Goal: Ask a question

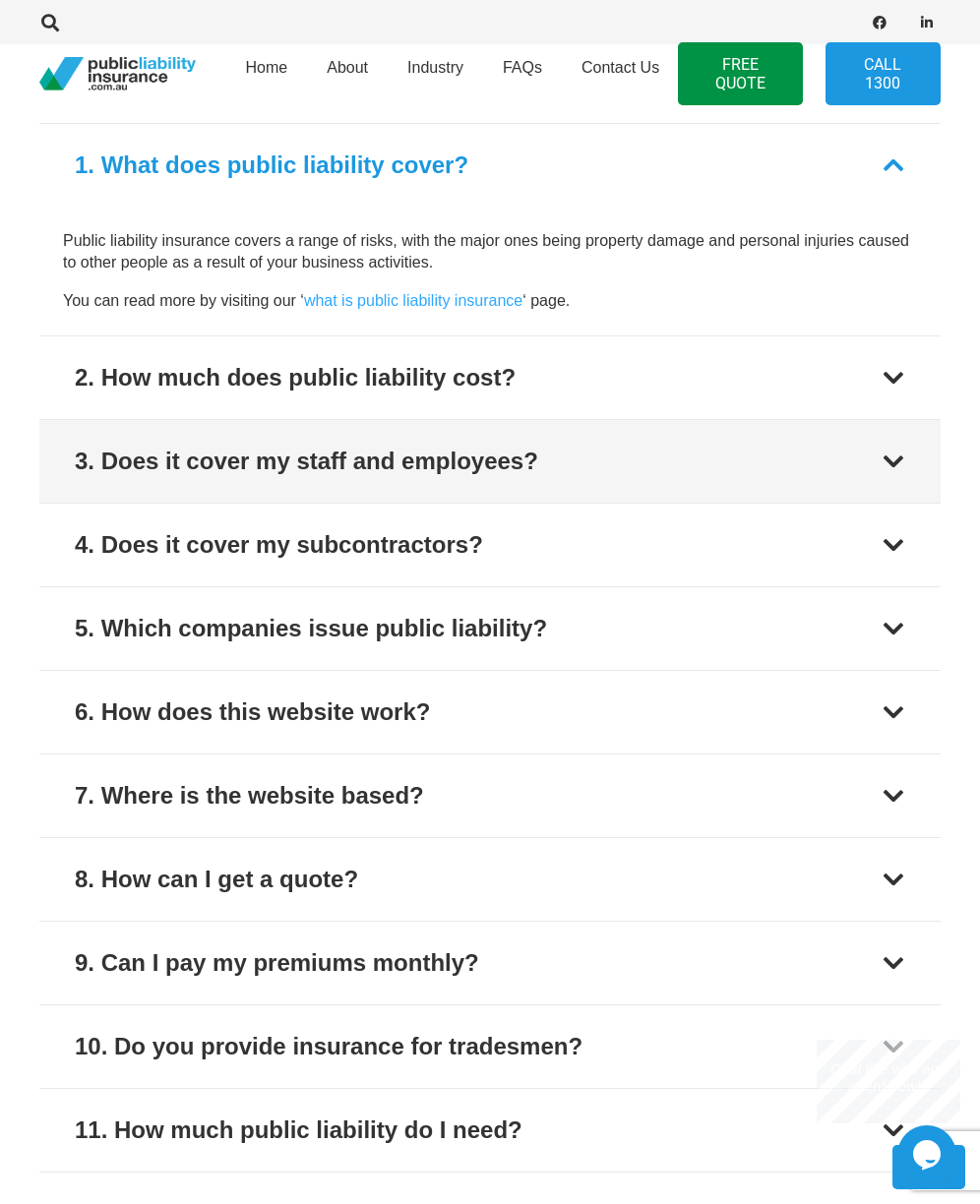
scroll to position [1573, 0]
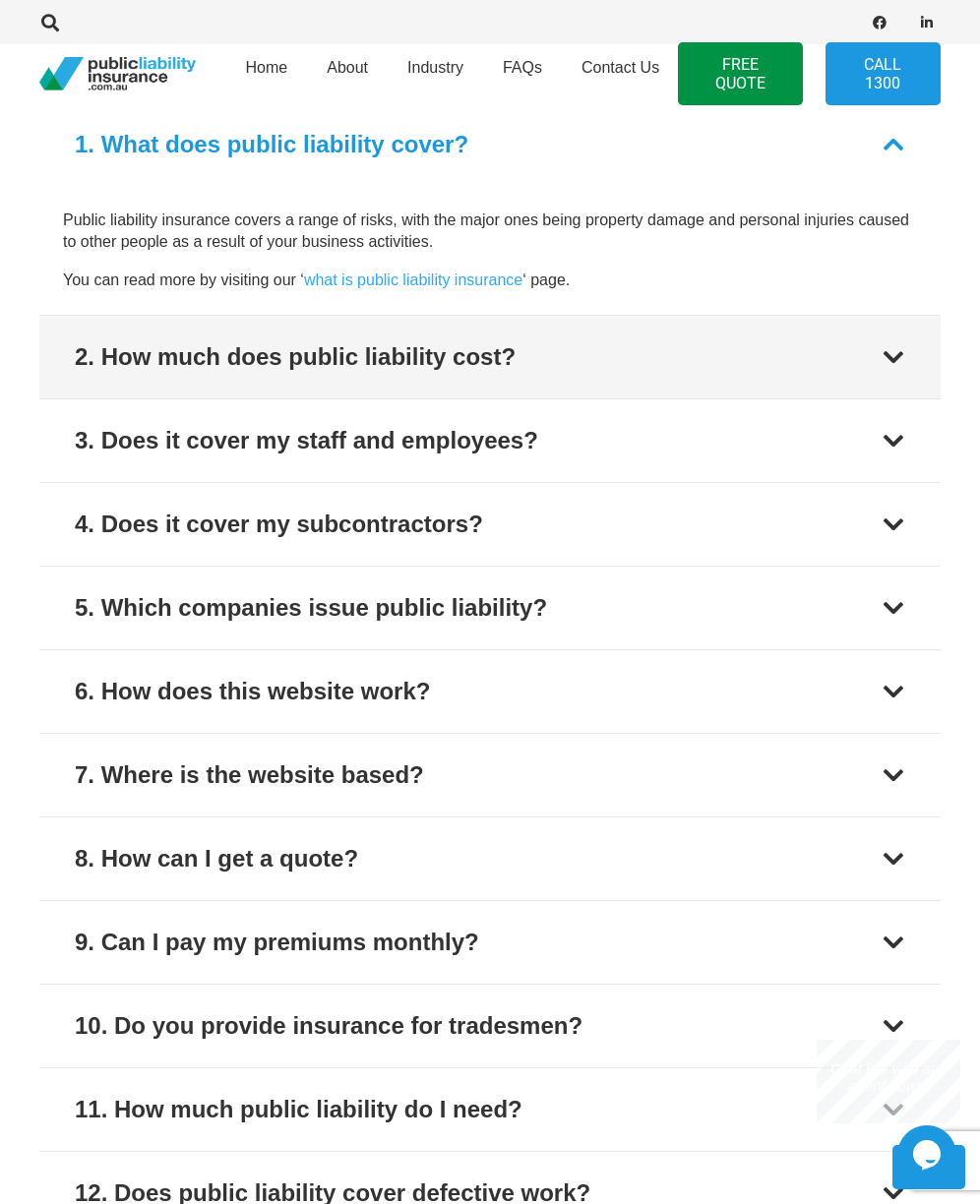
click at [897, 359] on div at bounding box center [893, 357] width 24 height 24
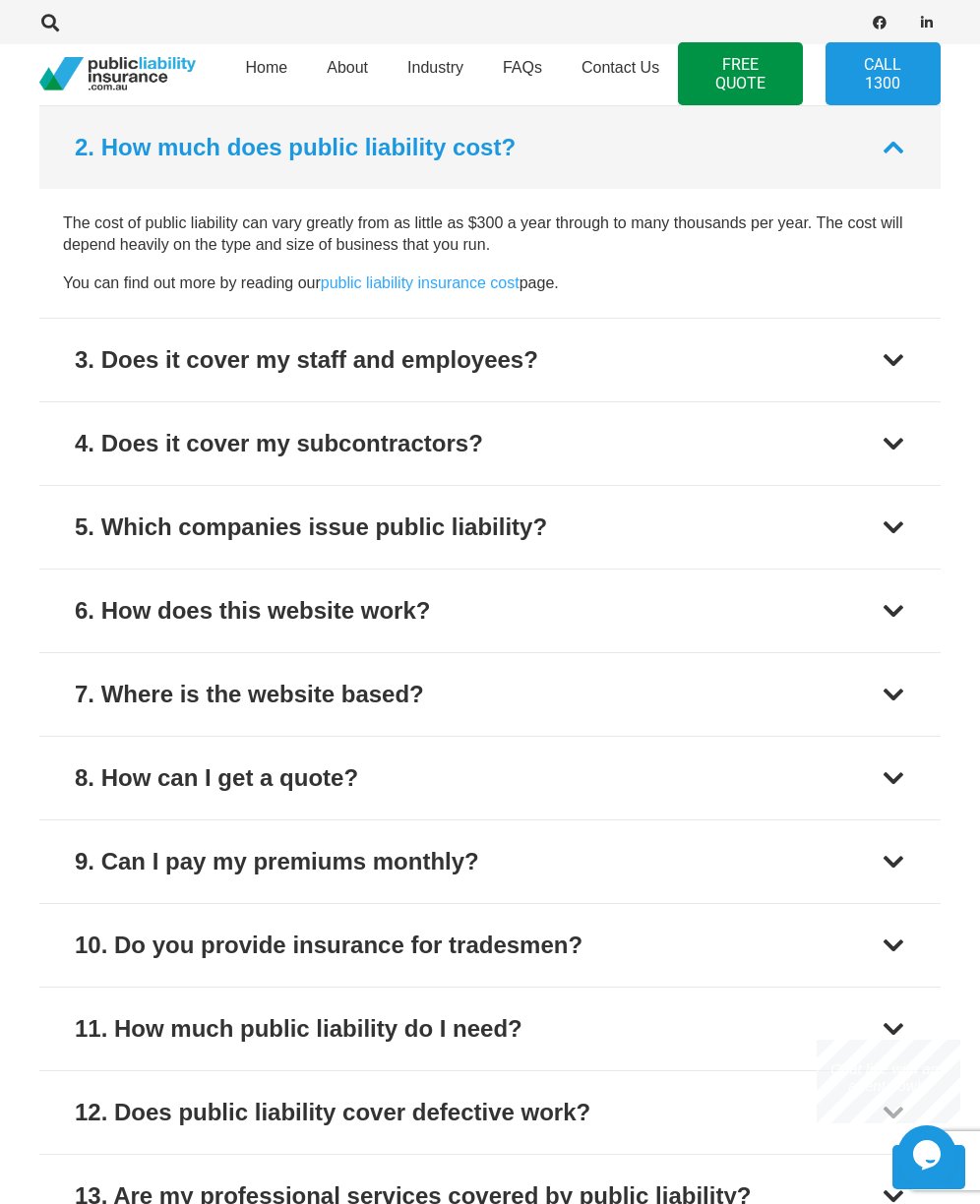
scroll to position [1655, 0]
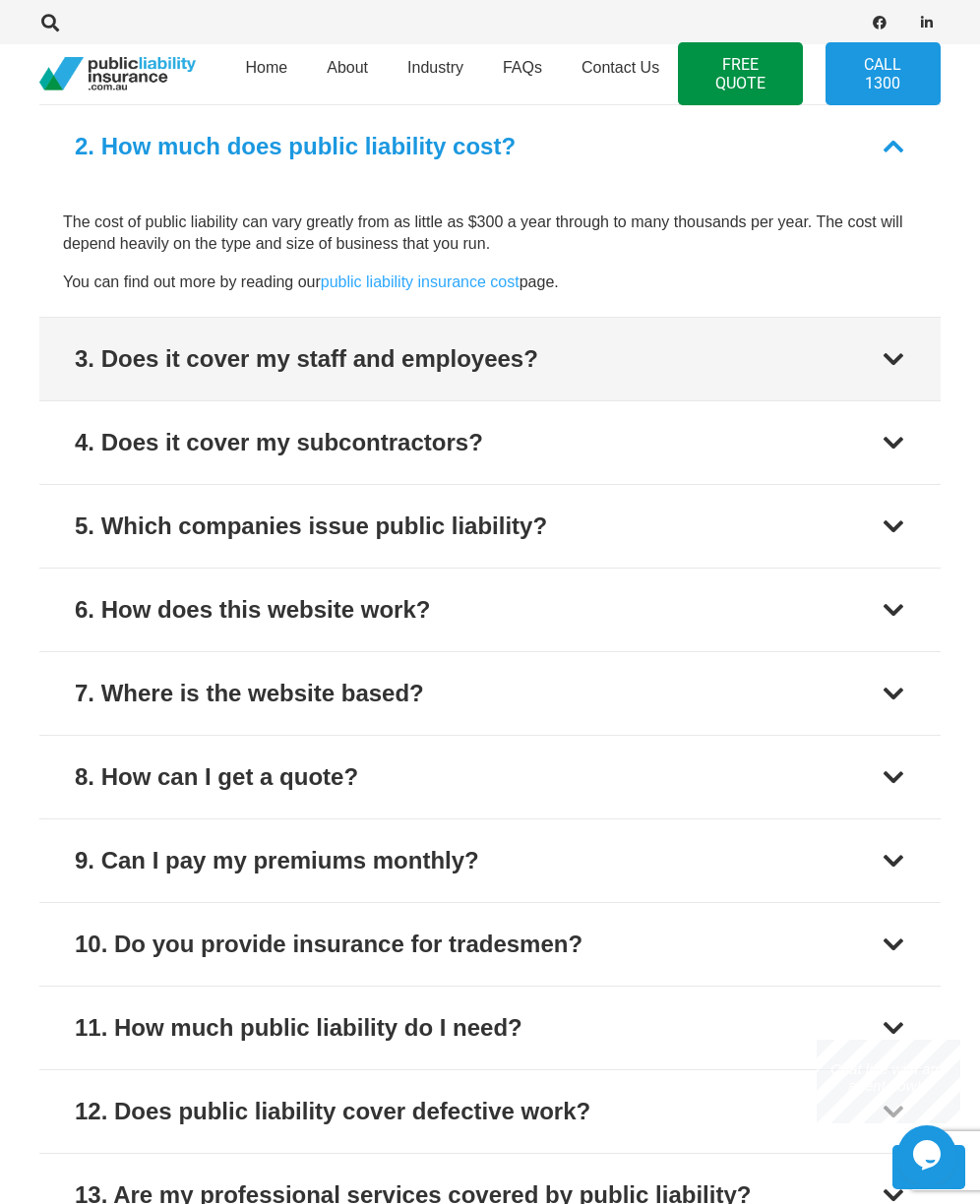
click at [891, 362] on div at bounding box center [893, 359] width 24 height 24
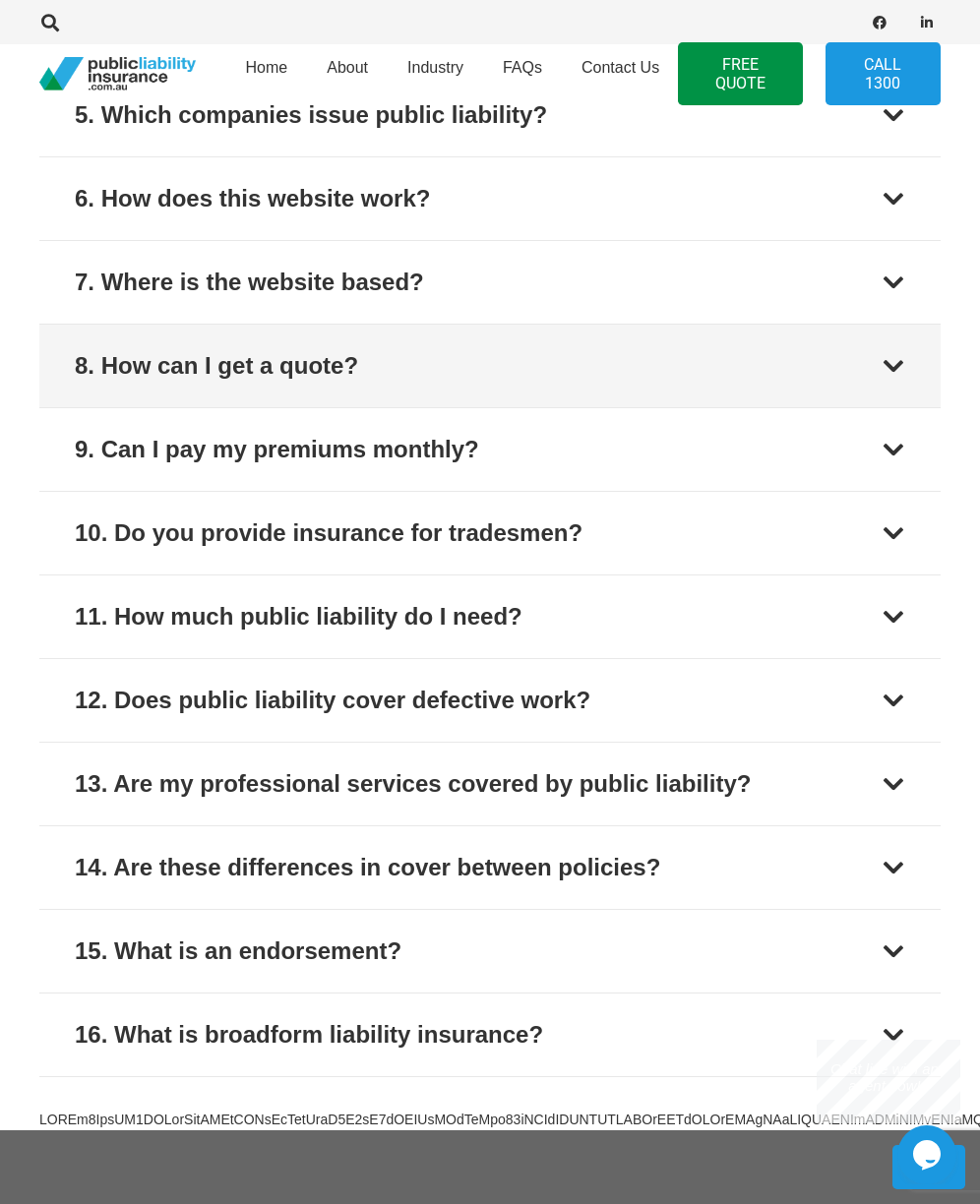
scroll to position [2132, 0]
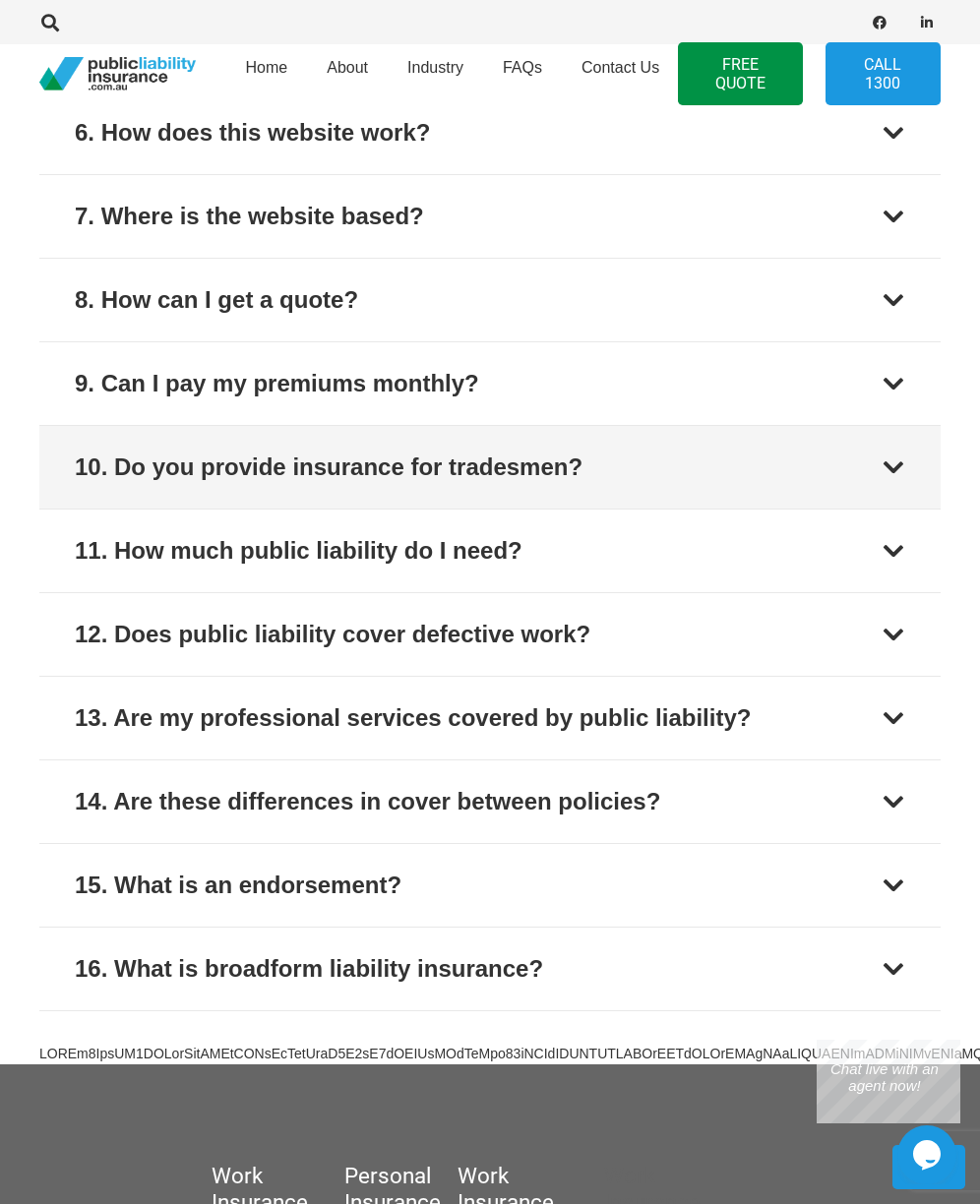
click at [889, 468] on div at bounding box center [893, 467] width 24 height 24
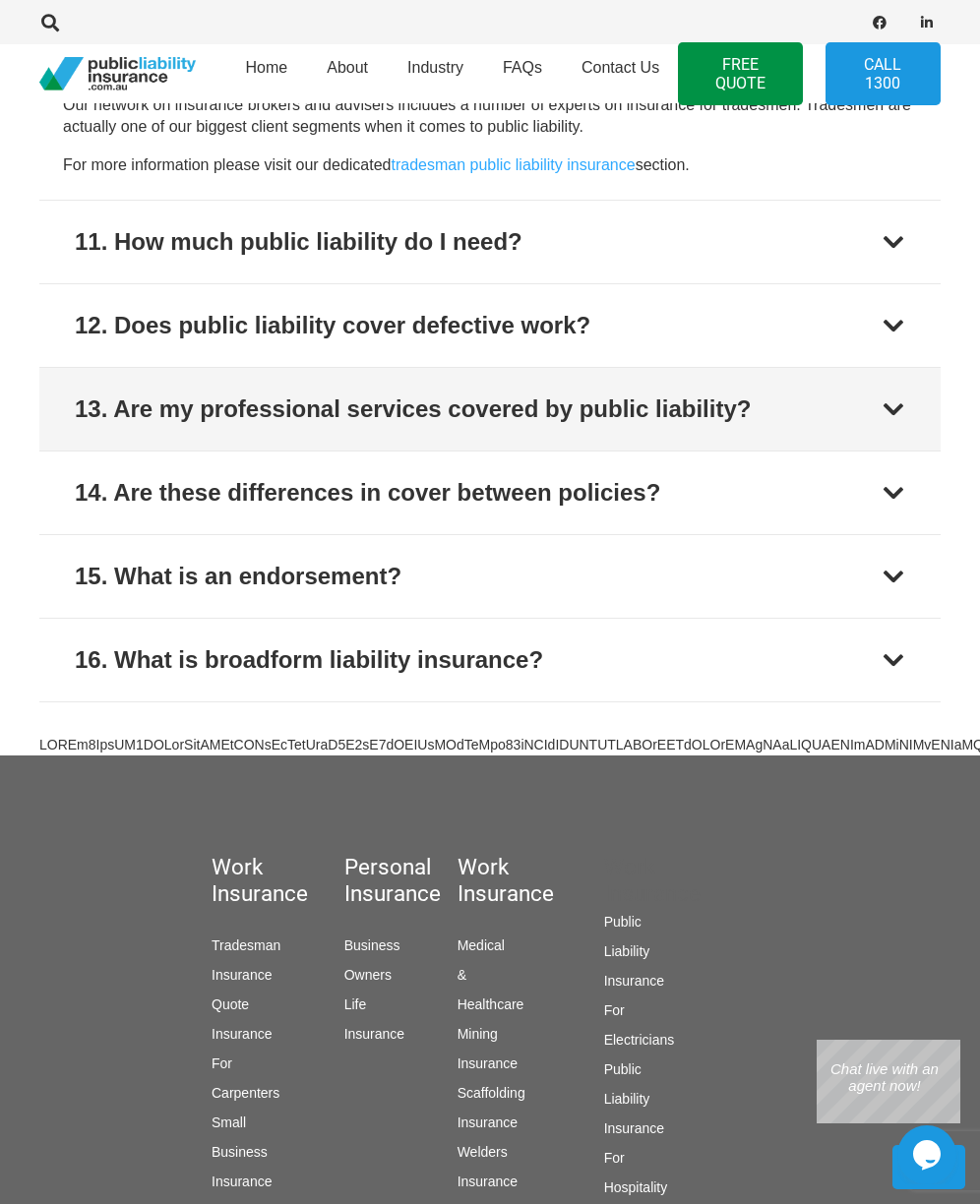
scroll to position [2452, 0]
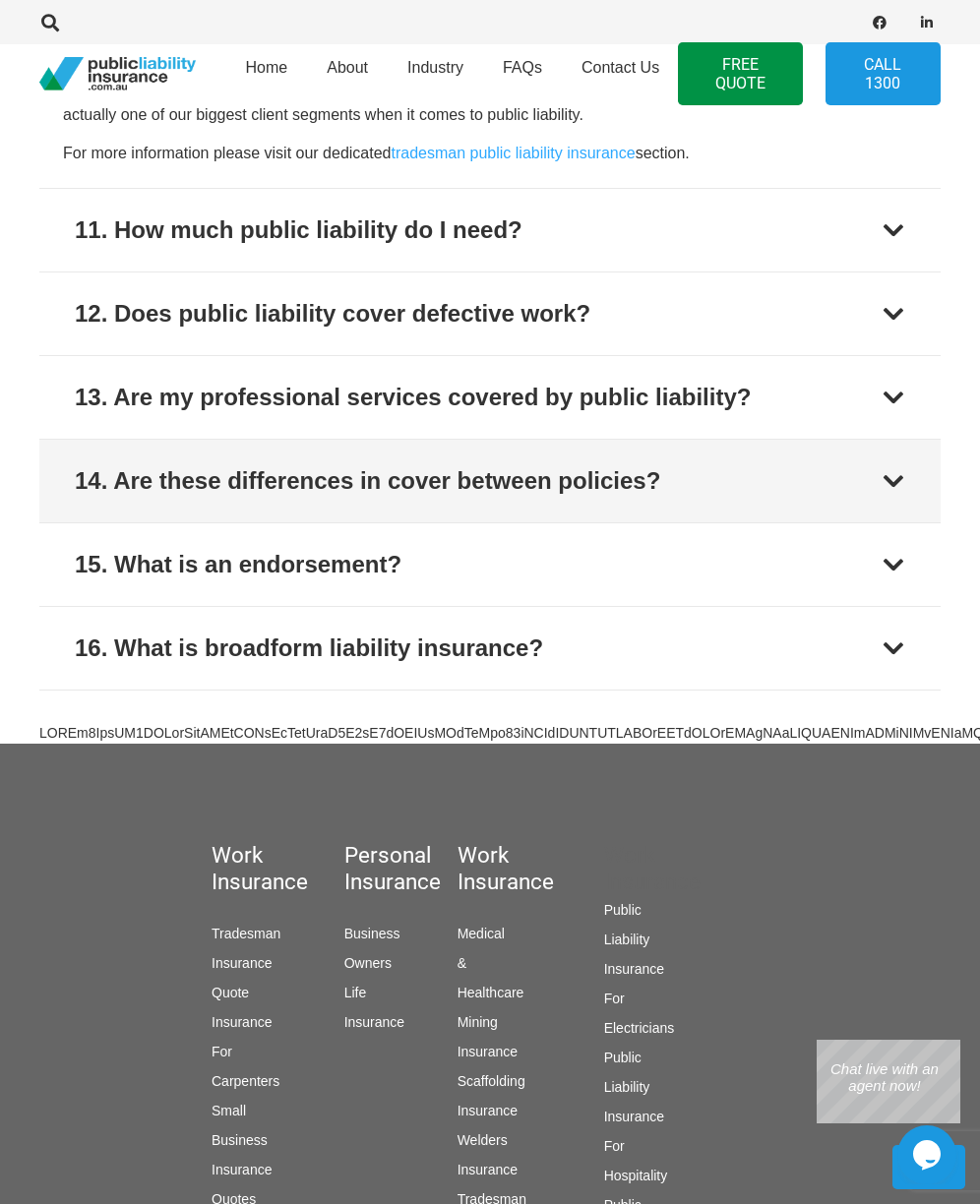
click at [893, 479] on div at bounding box center [893, 481] width 24 height 24
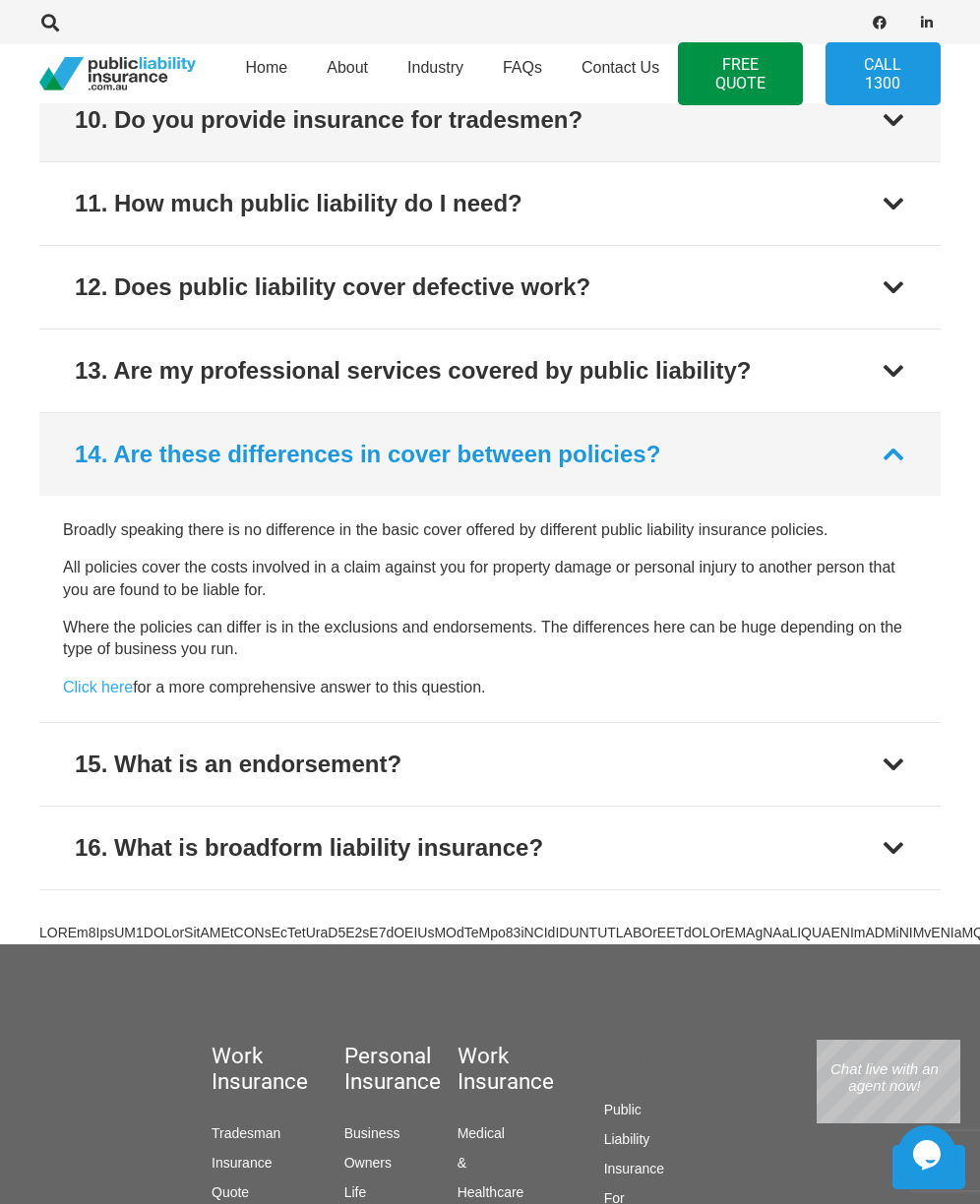
scroll to position [2392, 0]
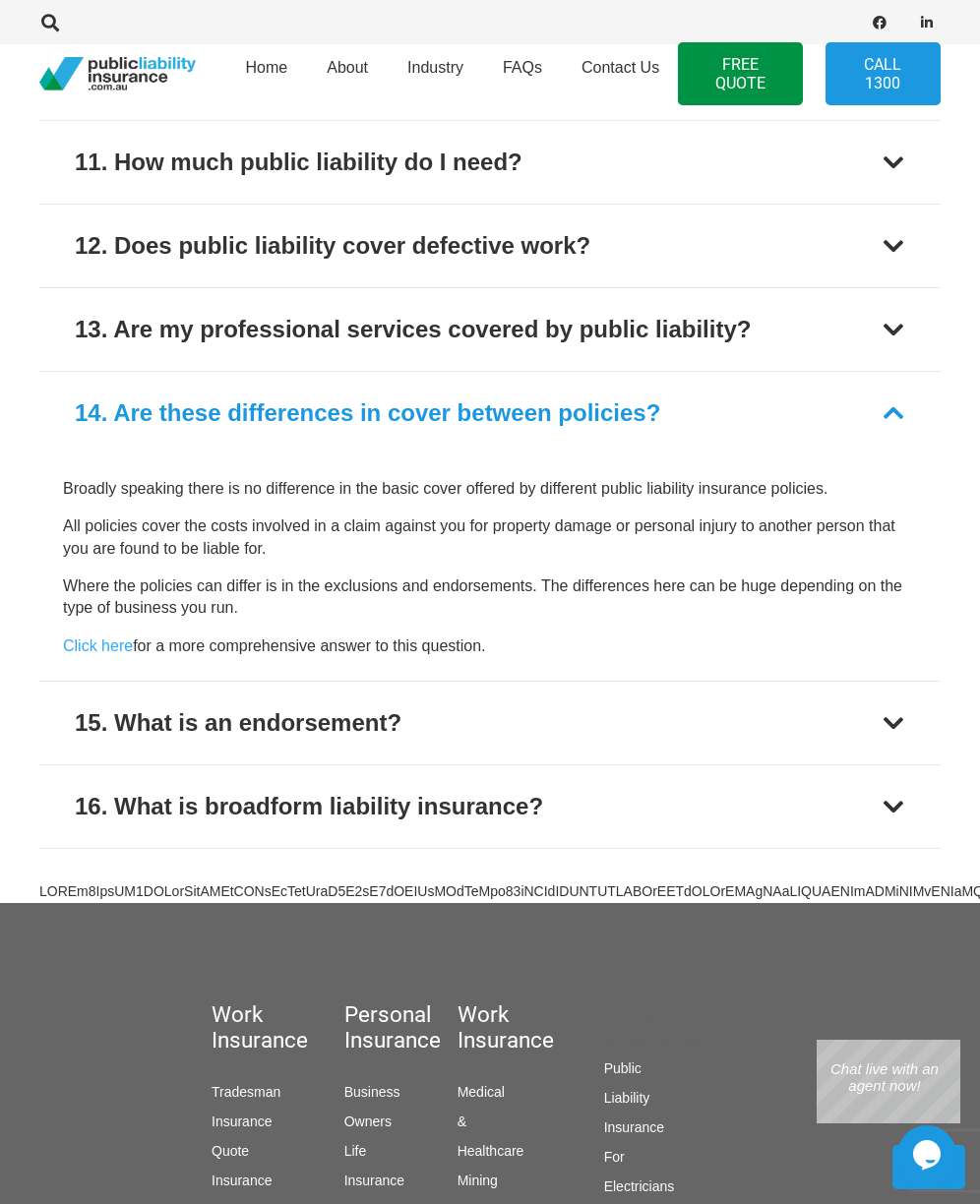
click at [887, 1084] on p "Chat live with an agent now!" at bounding box center [883, 1077] width 133 height 34
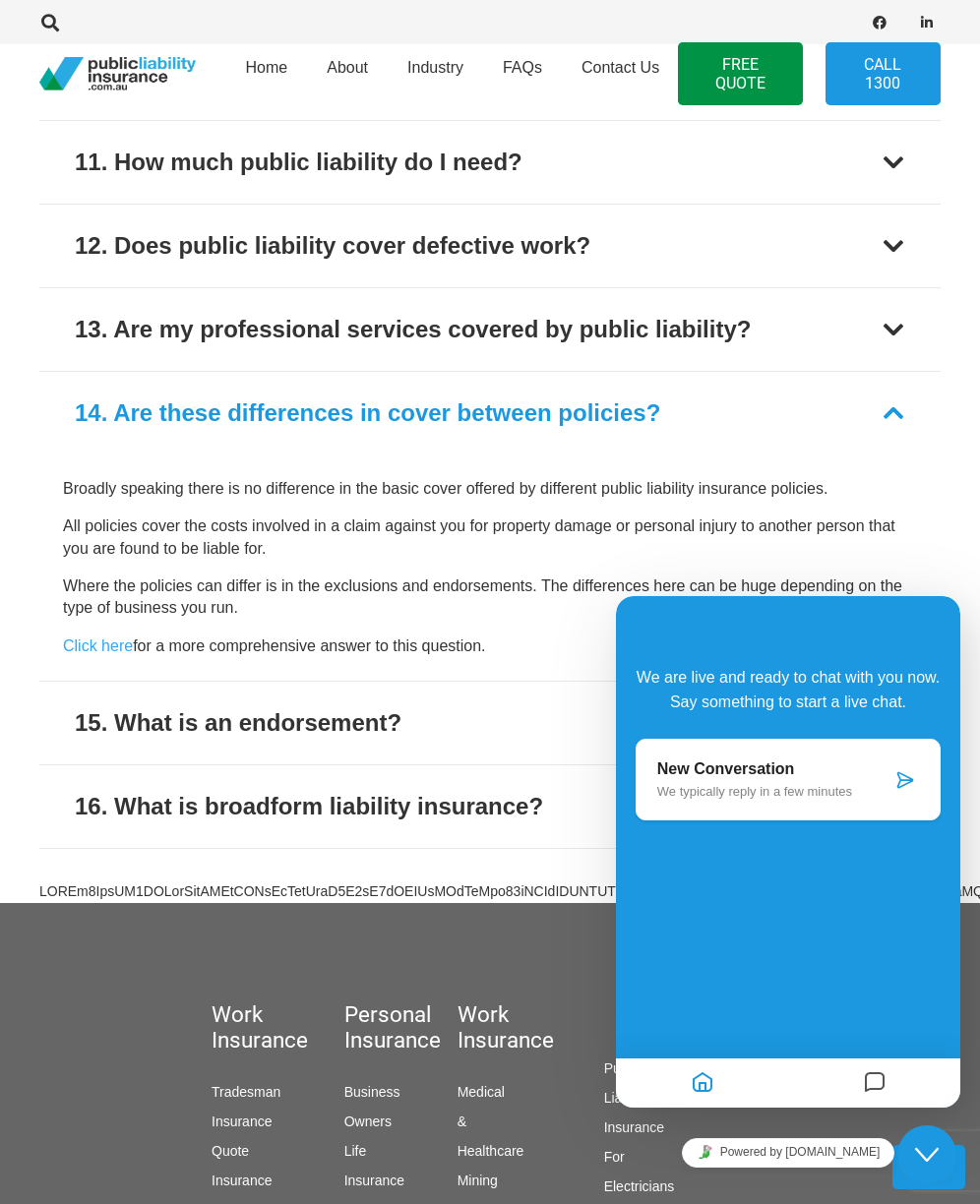
click at [746, 792] on p "We typically reply in a few minutes" at bounding box center [774, 791] width 234 height 15
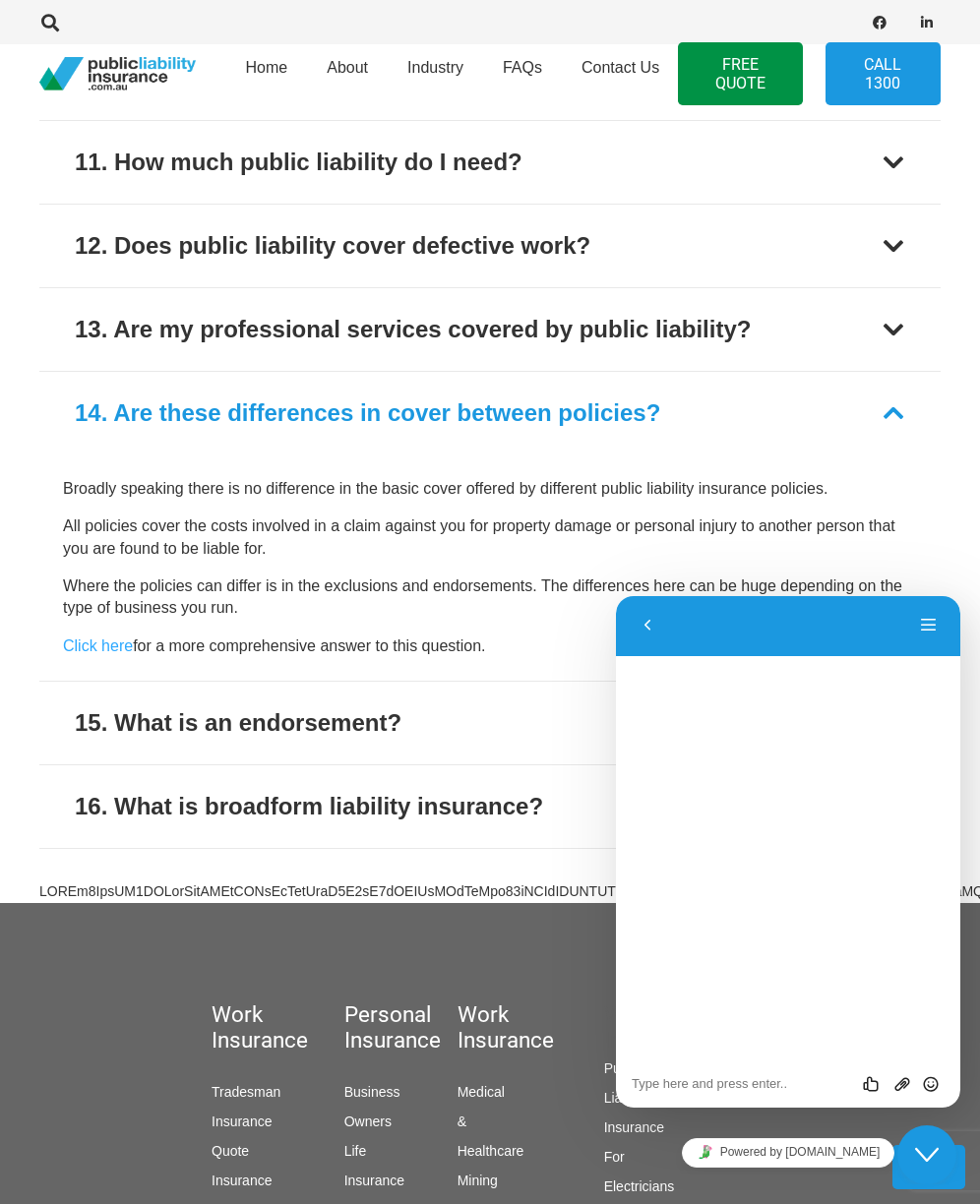
click at [740, 1087] on textarea at bounding box center [787, 1084] width 313 height 16
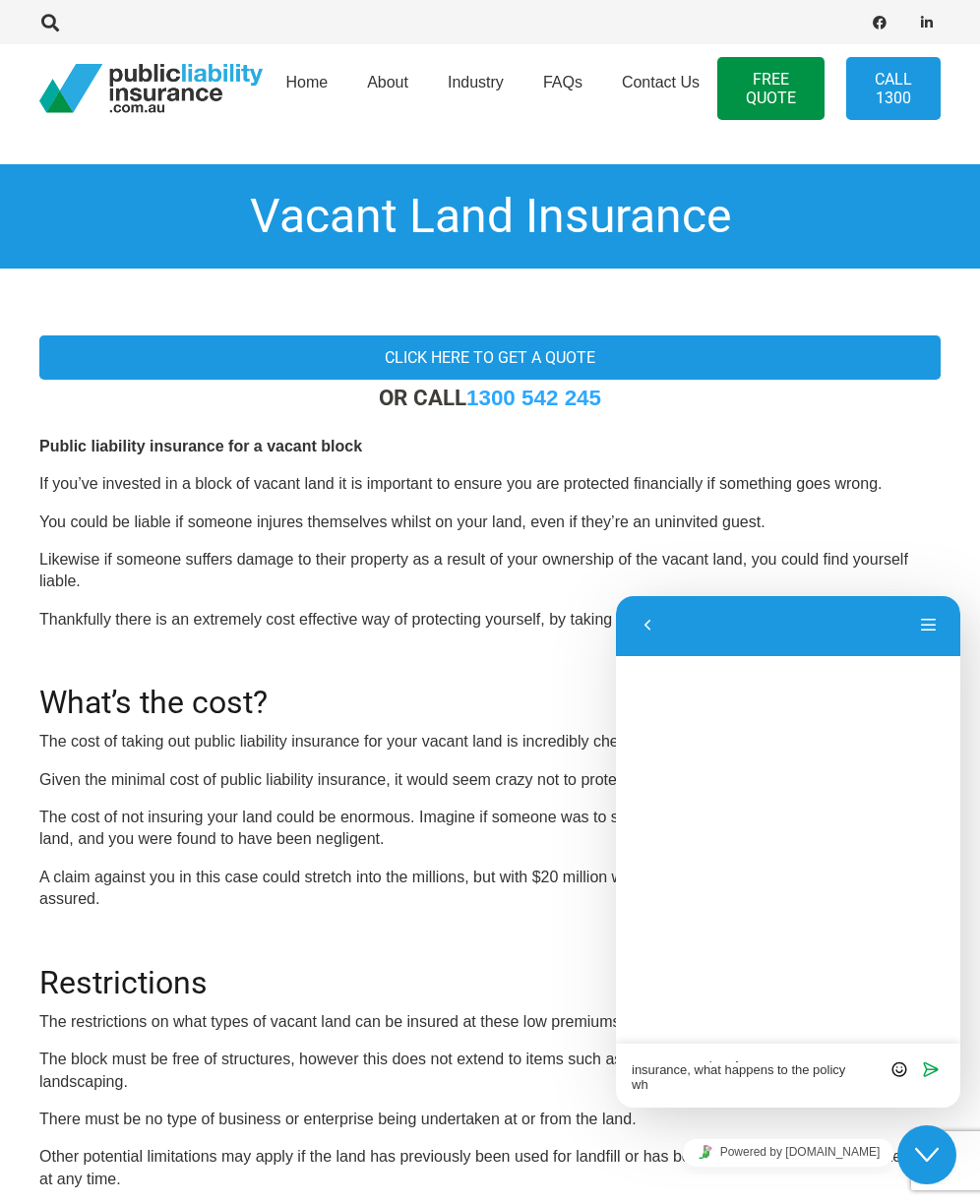
scroll to position [0, 0]
type textarea "If I take out a policy for vacant land insurance, what happens to the policy wh…"
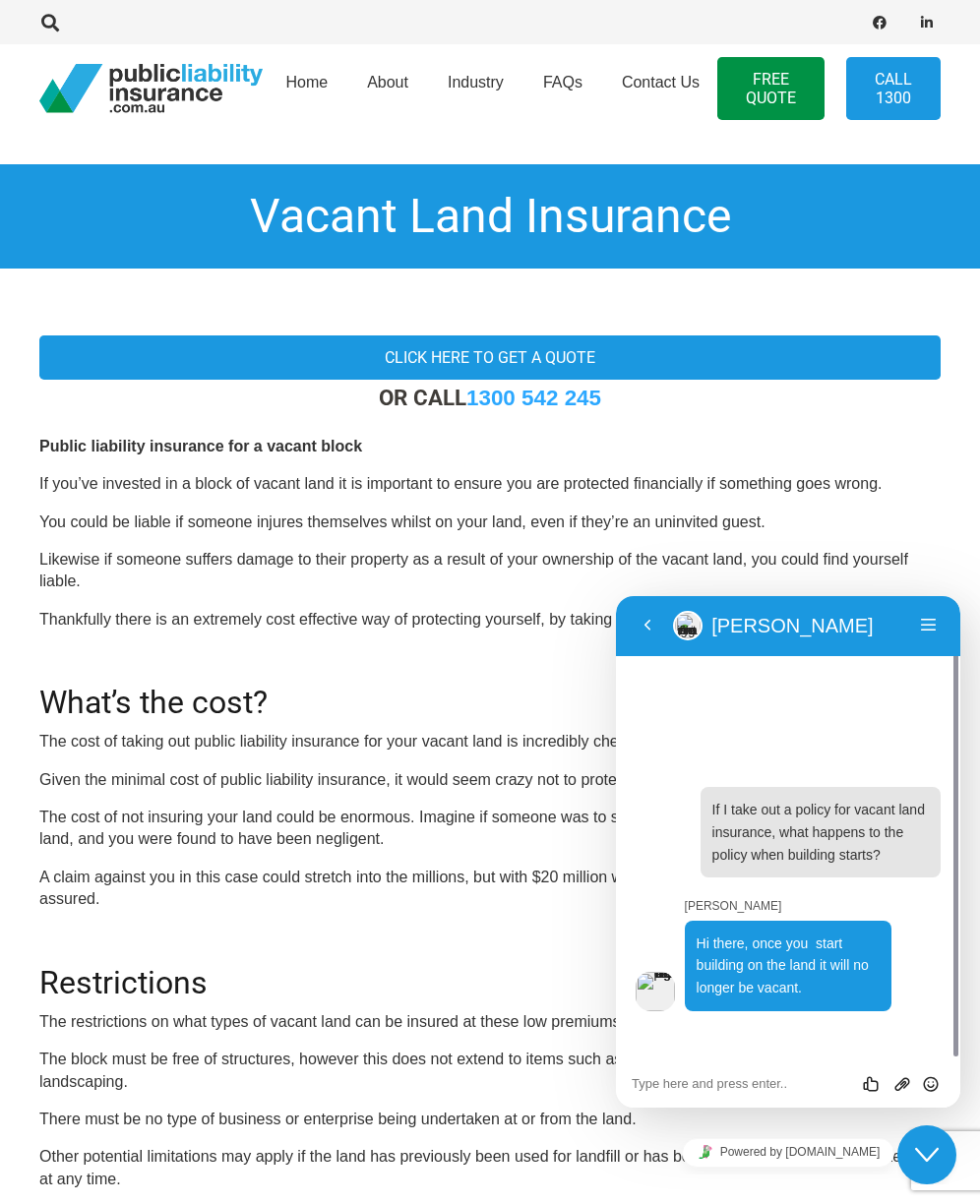
click at [782, 604] on div "Back [PERSON_NAME] [PERSON_NAME] Menu" at bounding box center [787, 625] width 344 height 61
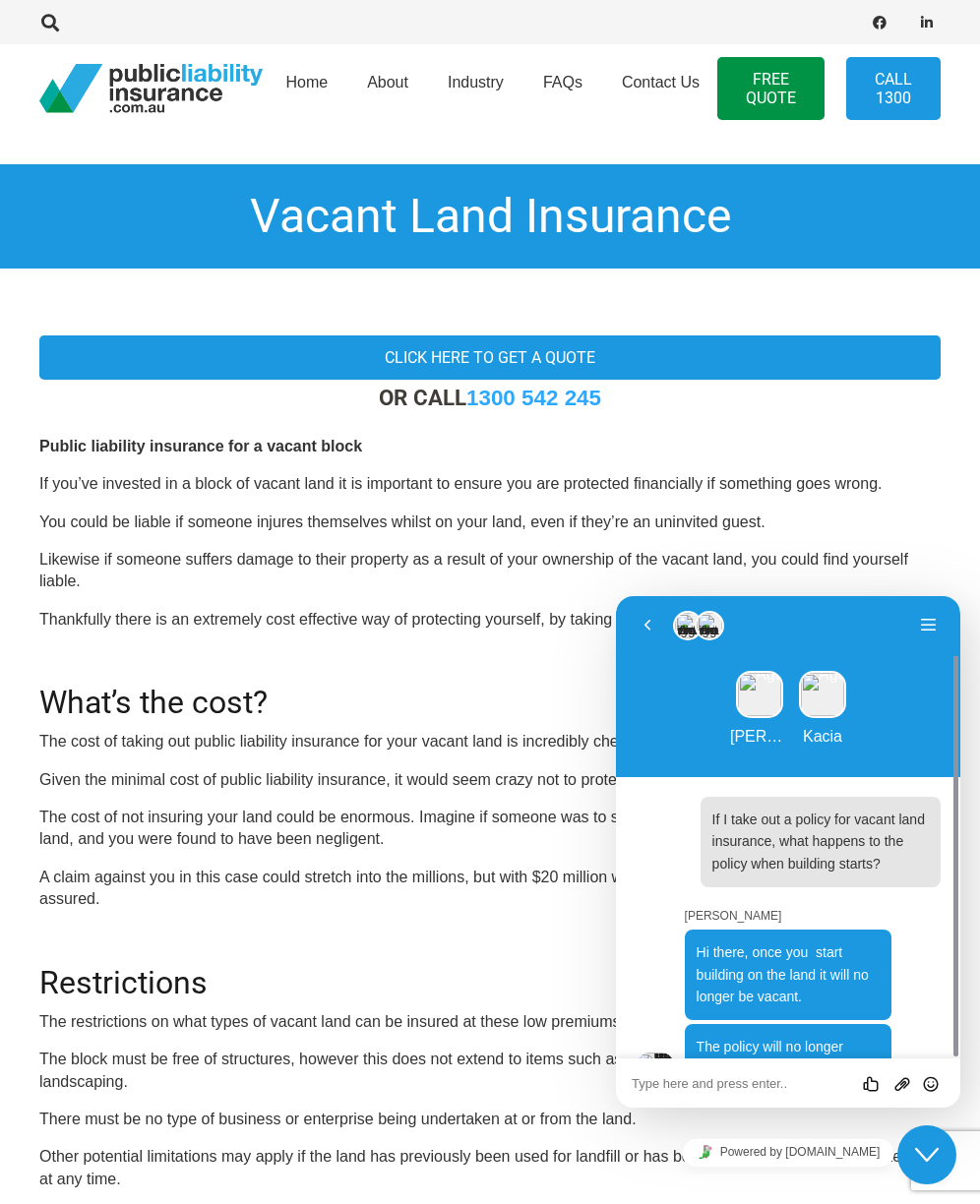
click at [694, 1083] on textarea at bounding box center [787, 1084] width 313 height 16
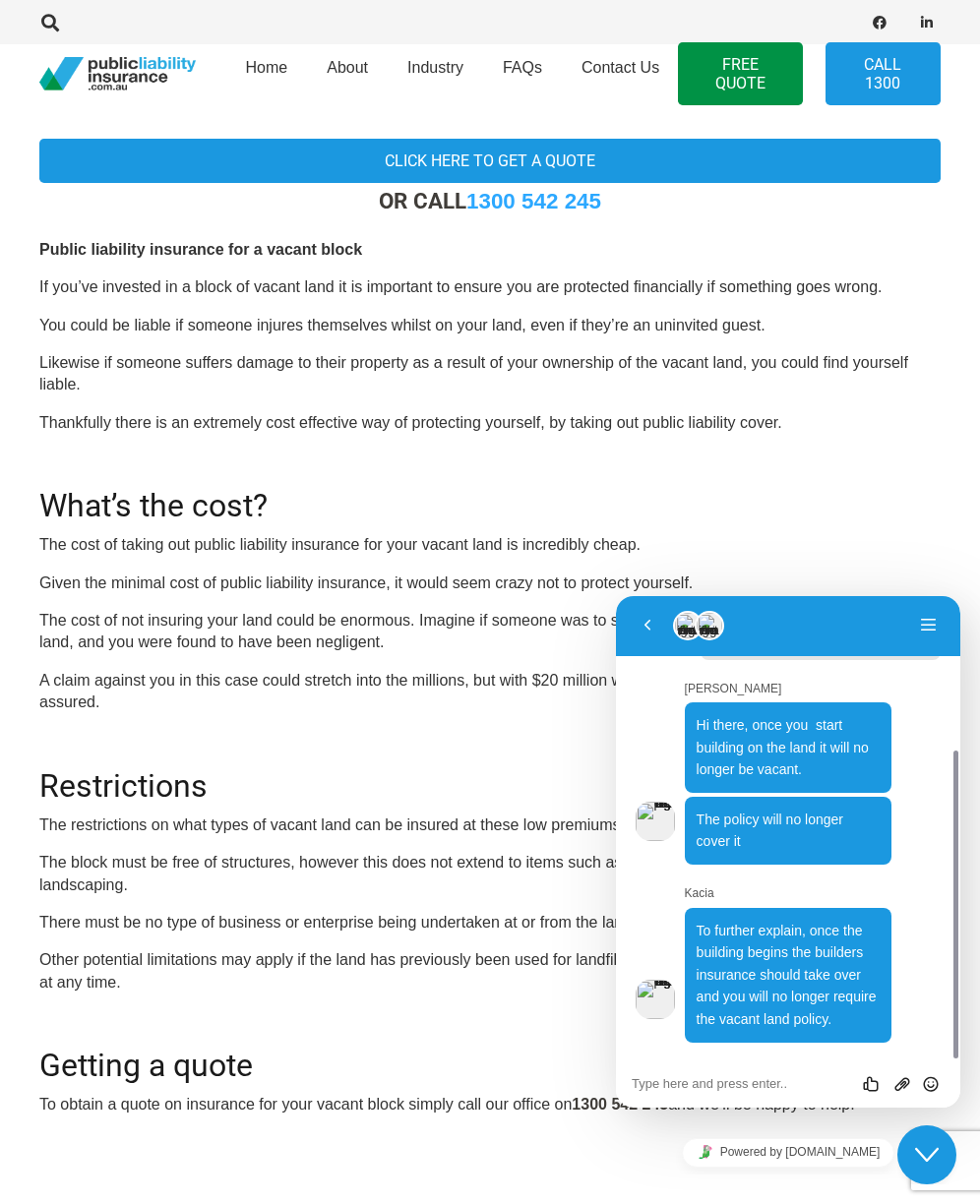
scroll to position [228, 0]
click at [698, 1086] on textarea at bounding box center [787, 1084] width 313 height 16
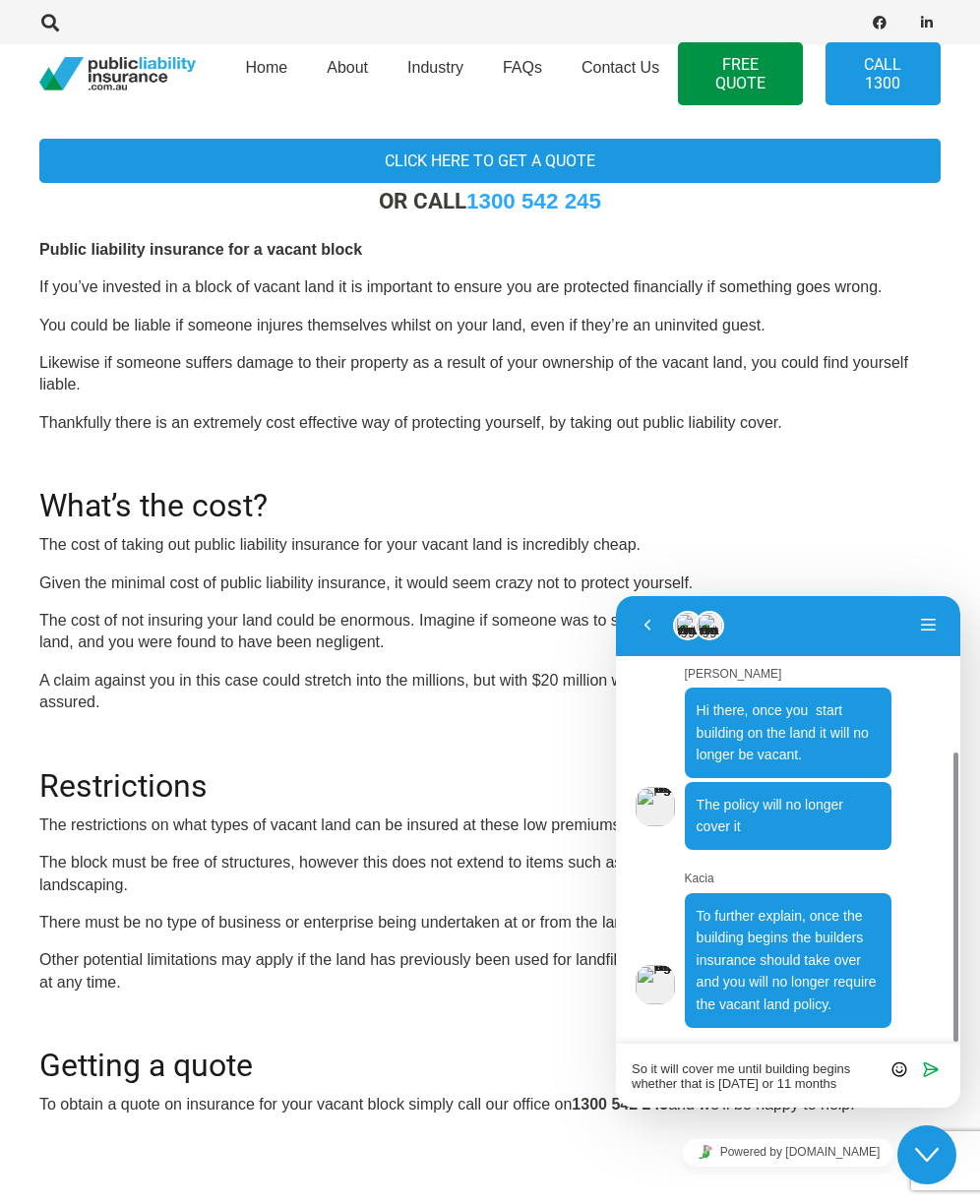
scroll to position [0, 0]
type textarea "So it will cover me until building begins whether that is [DATE] or 11 months?"
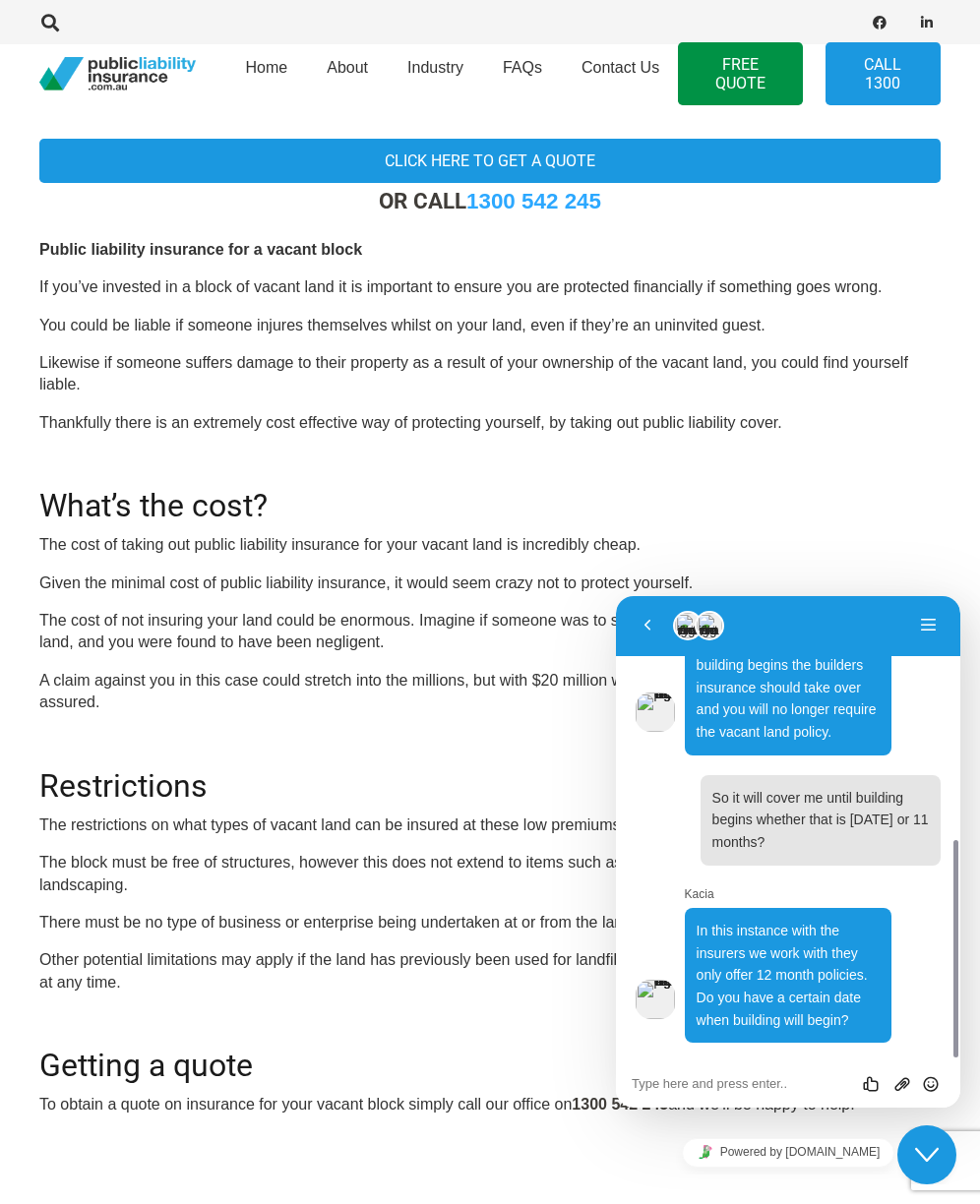
scroll to position [516, 0]
click at [693, 1085] on textarea at bounding box center [787, 1084] width 313 height 16
type textarea "No I am not sure."
click at [935, 1084] on icon "Send" at bounding box center [931, 1084] width 18 height 18
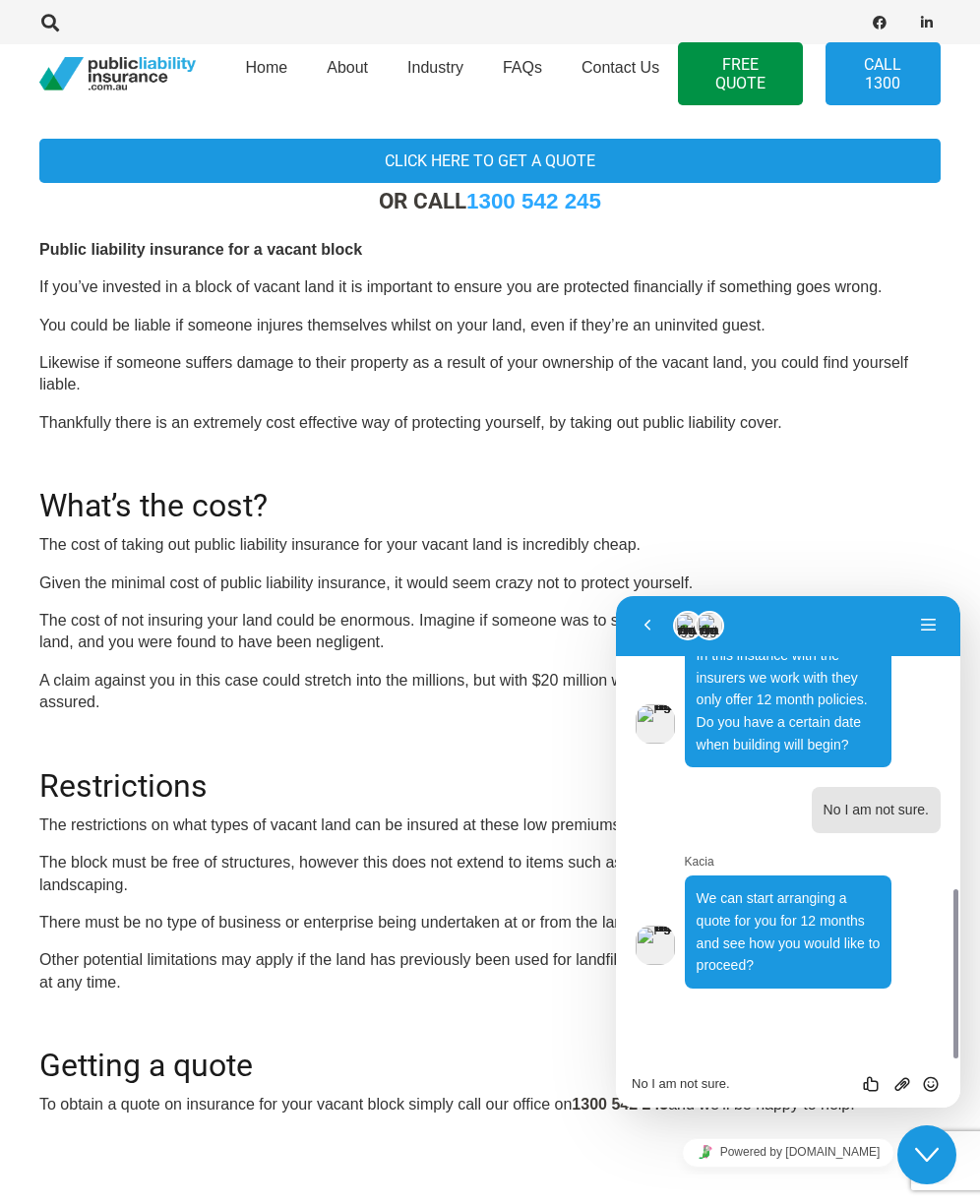
scroll to position [737, 0]
